Goal: Information Seeking & Learning: Learn about a topic

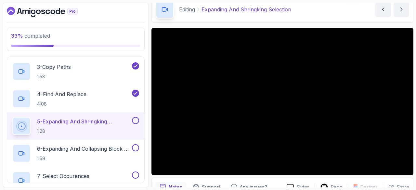
scroll to position [175, 0]
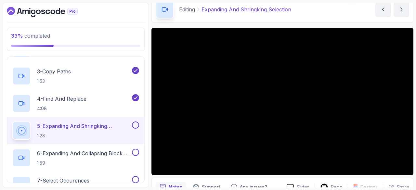
click at [95, 133] on p "1:28" at bounding box center [84, 136] width 94 height 6
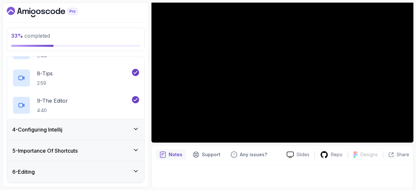
scroll to position [247, 0]
click at [133, 127] on icon at bounding box center [136, 128] width 6 height 6
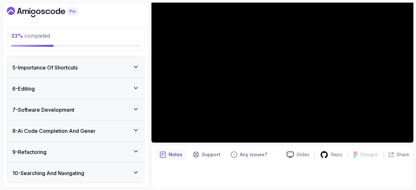
scroll to position [275, 0]
click at [135, 87] on icon at bounding box center [136, 87] width 6 height 6
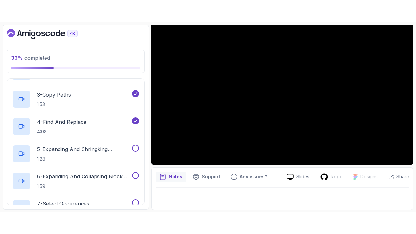
scroll to position [182, 0]
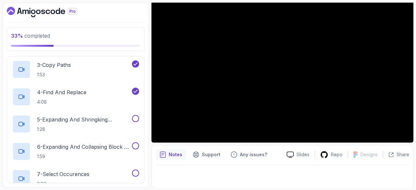
click at [92, 119] on p "5 - Expanding And Shringking Selection" at bounding box center [84, 120] width 94 height 8
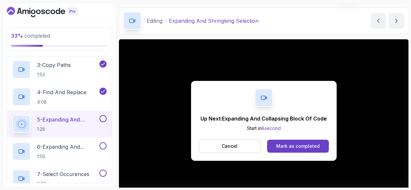
scroll to position [59, 0]
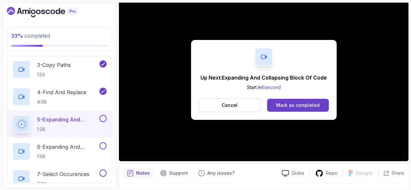
click at [328, 99] on button "Mark as completed" at bounding box center [297, 105] width 61 height 13
